Goal: Task Accomplishment & Management: Complete application form

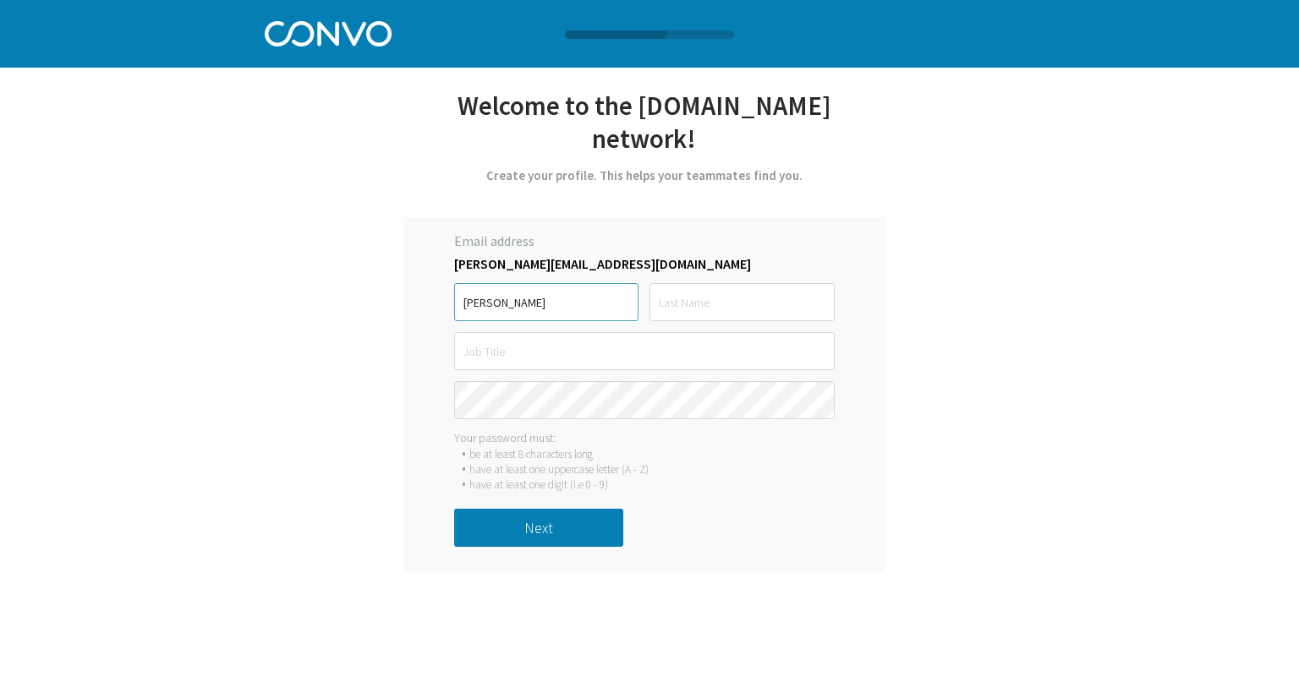
type input "[PERSON_NAME]"
type input "Data Consultant"
click at [497, 516] on button "Next" at bounding box center [538, 528] width 169 height 38
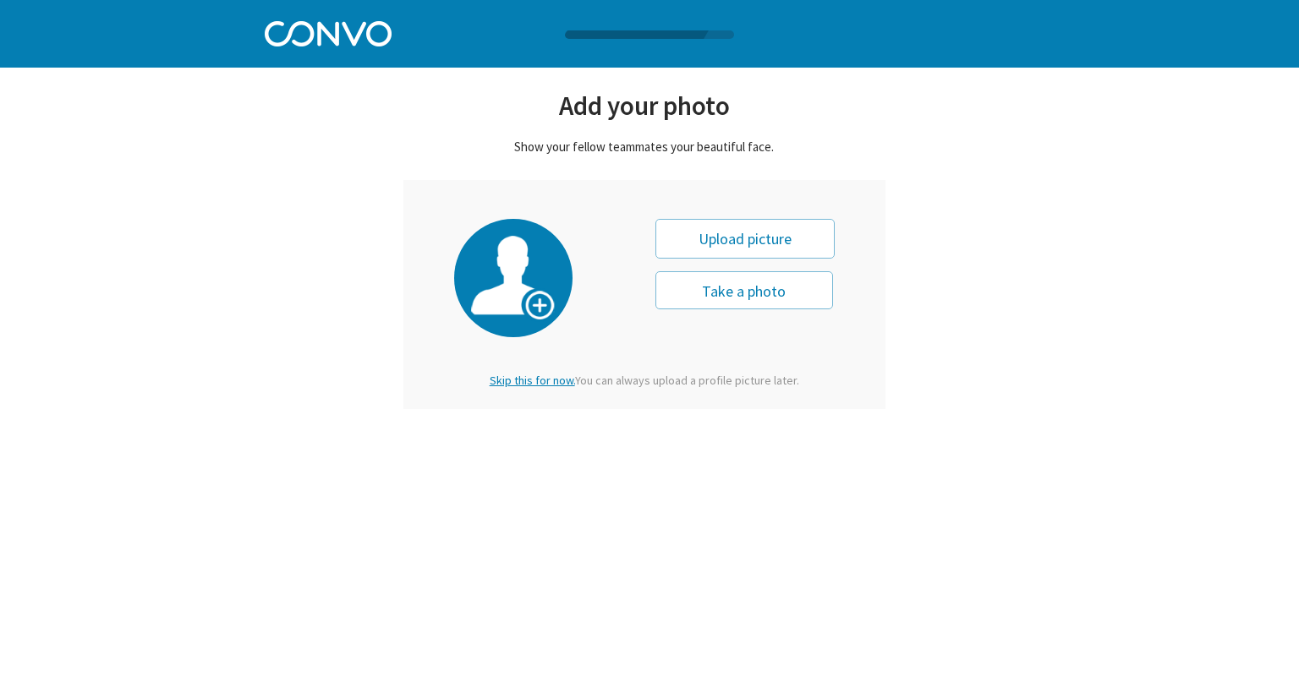
click at [529, 383] on span "Skip this for now." at bounding box center [532, 380] width 85 height 15
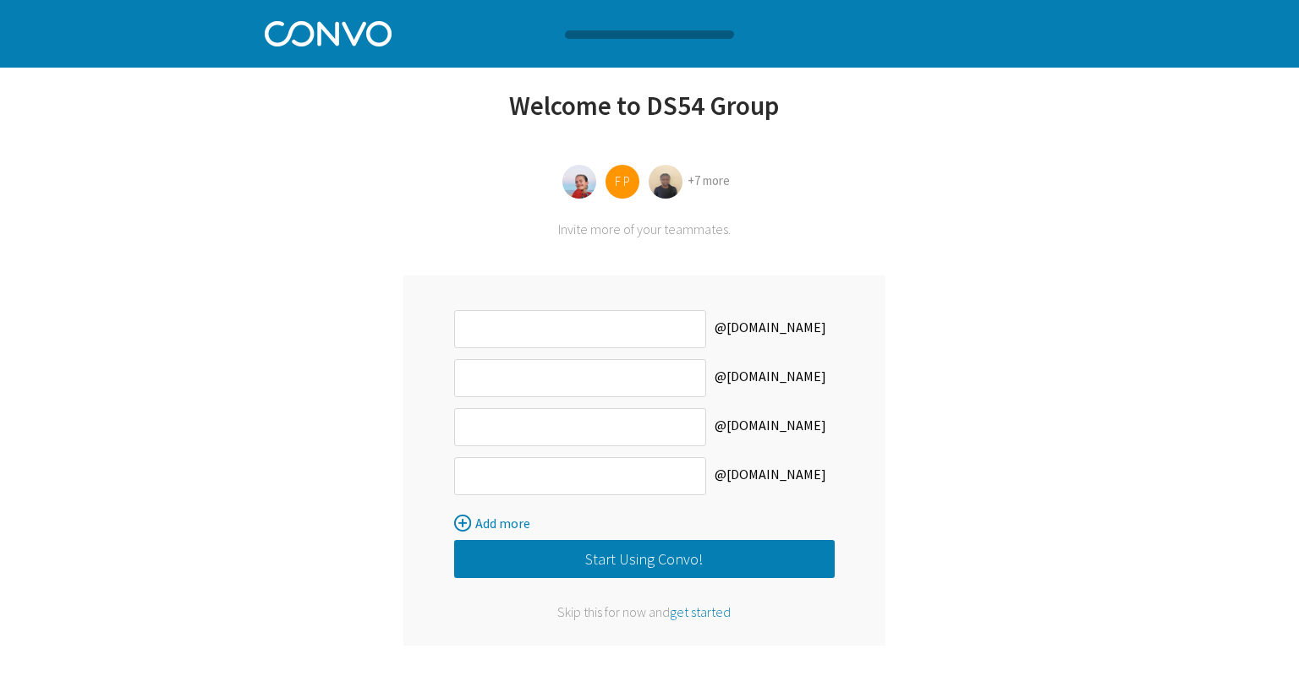
click at [687, 612] on span "get started" at bounding box center [700, 612] width 61 height 17
